Goal: Find specific page/section

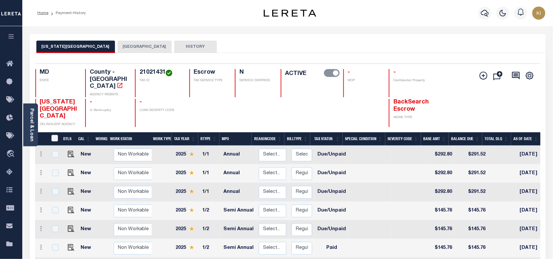
click at [10, 39] on icon "button" at bounding box center [12, 36] width 8 height 6
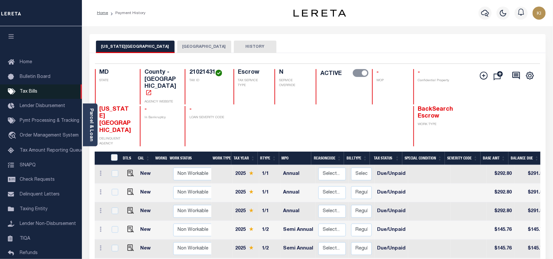
click at [23, 91] on span "Tax Bills" at bounding box center [29, 91] width 18 height 5
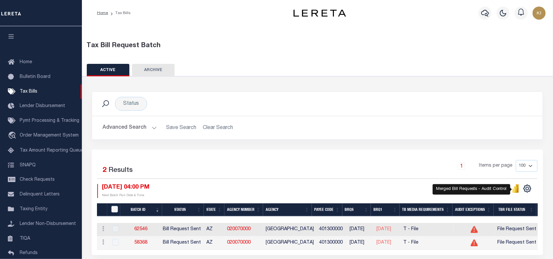
click at [514, 190] on icon "" at bounding box center [514, 191] width 3 height 4
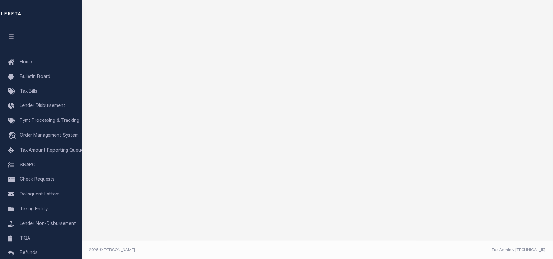
scroll to position [51, 0]
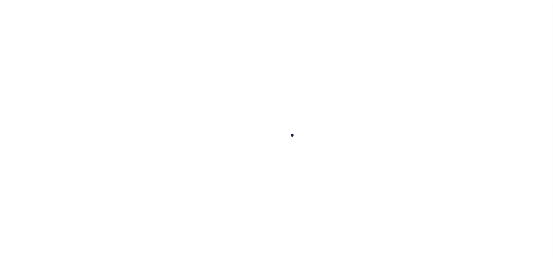
scroll to position [51, 0]
